Goal: Information Seeking & Learning: Learn about a topic

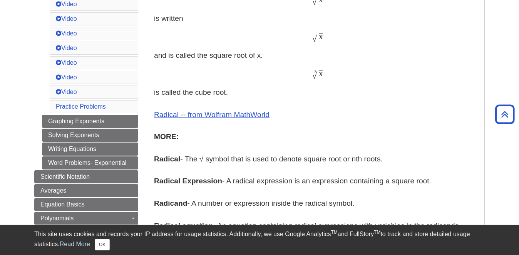
scroll to position [375, 0]
drag, startPoint x: 384, startPoint y: 160, endPoint x: 187, endPoint y: 159, distance: 197.1
click at [187, 159] on p "Exponents - An exponent is the power p in an expression of the form a p a p The…" at bounding box center [317, 39] width 326 height 428
copy p "The √ symbol that is used to denote square root or nth roots."
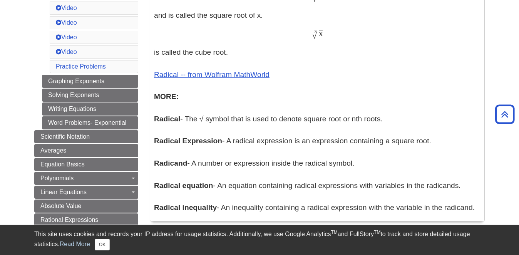
scroll to position [416, 0]
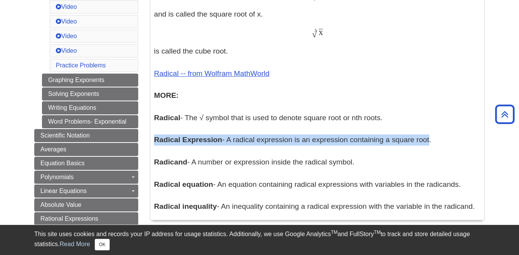
drag, startPoint x: 430, startPoint y: 141, endPoint x: 150, endPoint y: 145, distance: 279.1
copy p "Radical Expression - A radical expression is an expression containing a square …"
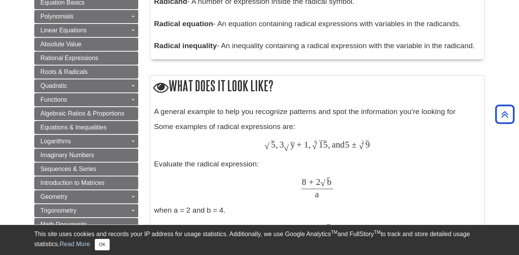
scroll to position [580, 0]
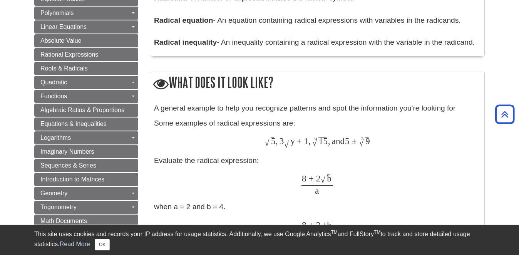
drag, startPoint x: 259, startPoint y: 163, endPoint x: 193, endPoint y: 164, distance: 65.4
click at [193, 164] on div "A general example to help you recognize patterns and spot the information you'r…" at bounding box center [317, 225] width 326 height 244
copy div "radical expression:"
